Goal: Check status

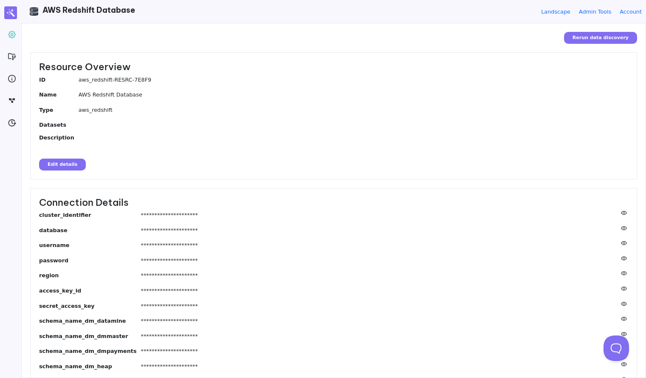
scroll to position [44, 0]
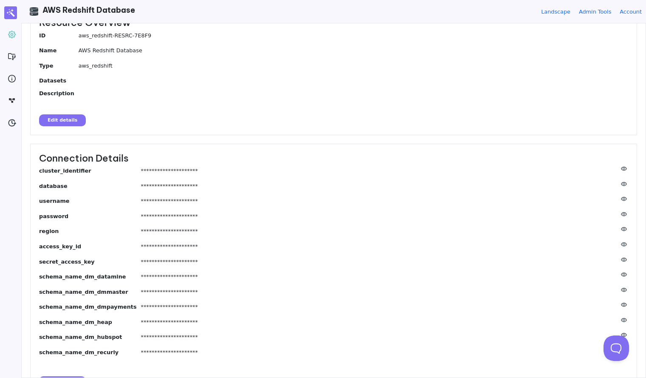
click at [492, 139] on div "**********" at bounding box center [334, 156] width 624 height 354
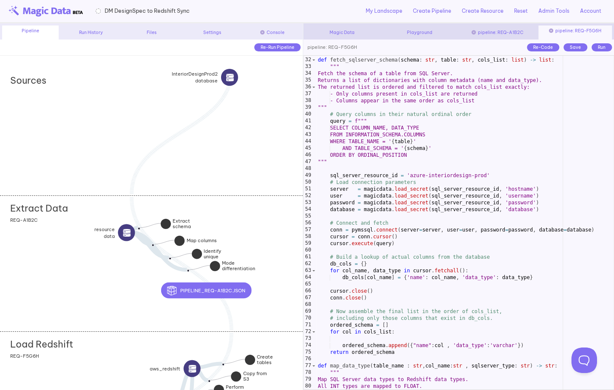
scroll to position [210, 0]
